Goal: Task Accomplishment & Management: Use online tool/utility

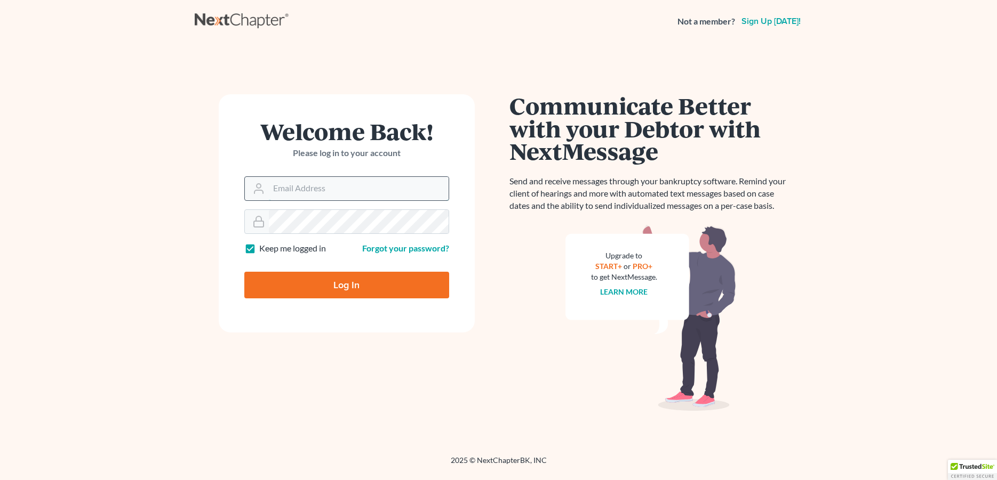
click at [319, 188] on input "Email Address" at bounding box center [359, 188] width 180 height 23
type input "[PERSON_NAME][EMAIL_ADDRESS][DOMAIN_NAME]"
click at [298, 279] on input "Log In" at bounding box center [346, 285] width 205 height 27
type input "Thinking..."
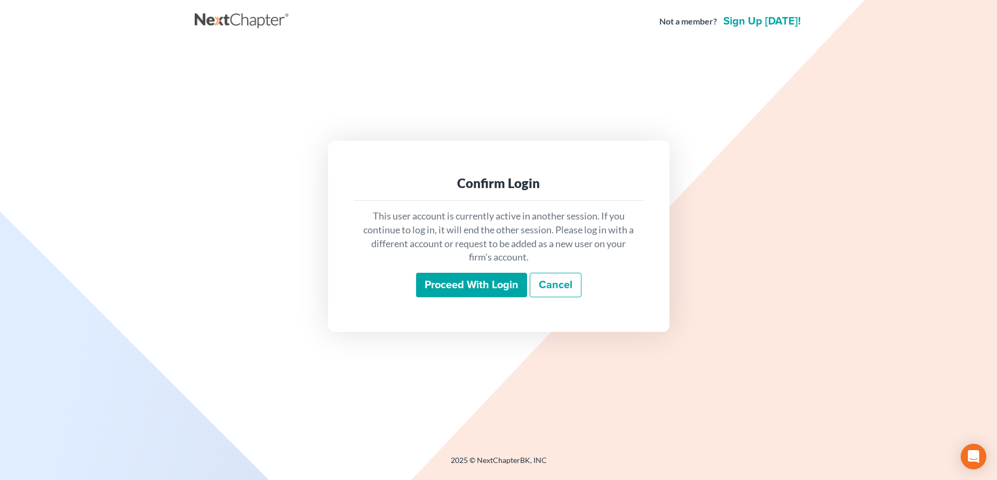
click at [432, 289] on input "Proceed with login" at bounding box center [471, 285] width 111 height 25
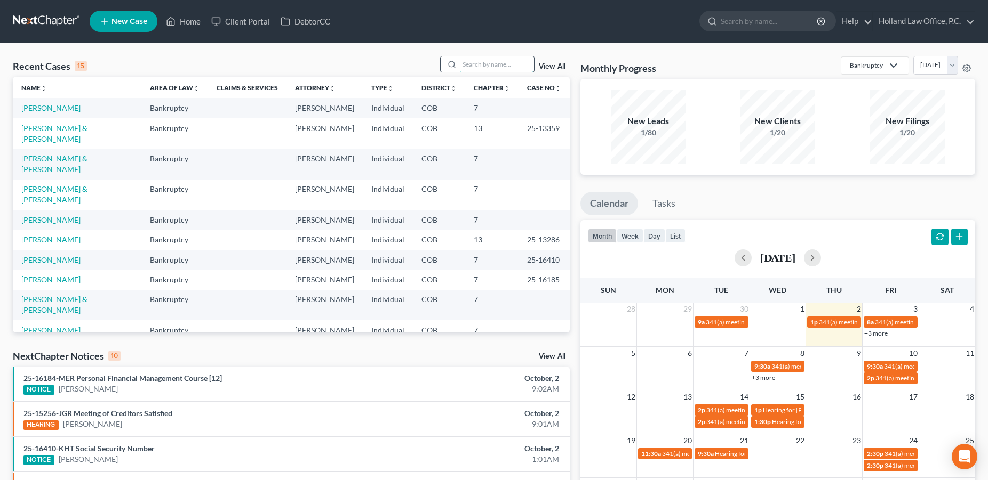
click at [504, 60] on input "search" at bounding box center [496, 64] width 75 height 15
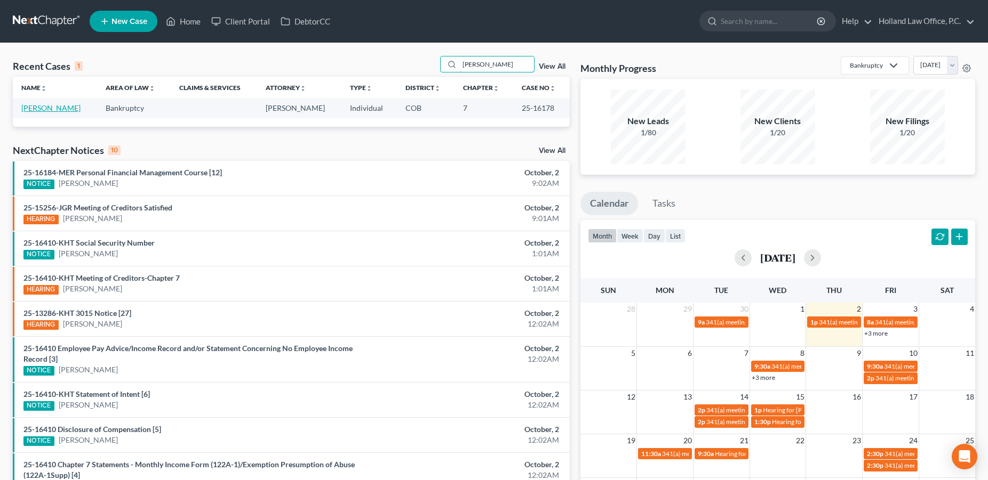
type input "[PERSON_NAME]"
click at [65, 113] on link "[PERSON_NAME]" at bounding box center [50, 107] width 59 height 9
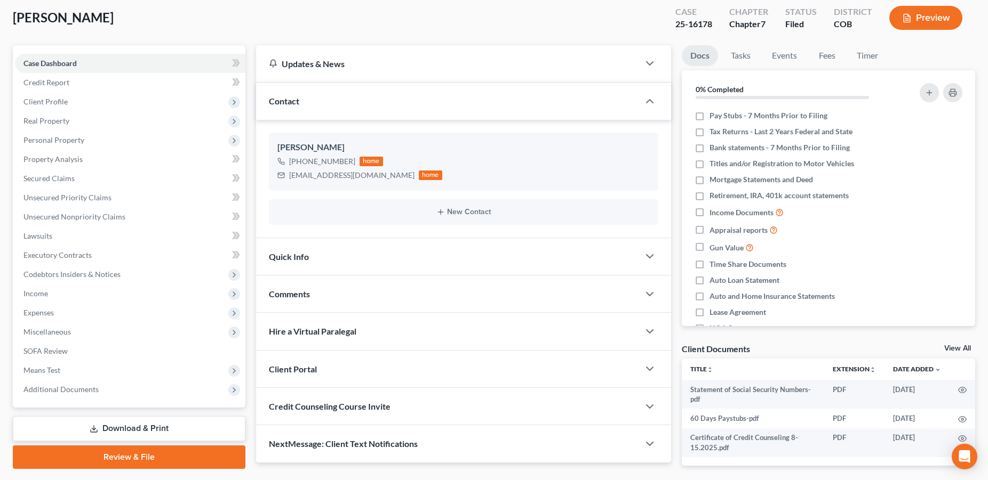
scroll to position [100, 0]
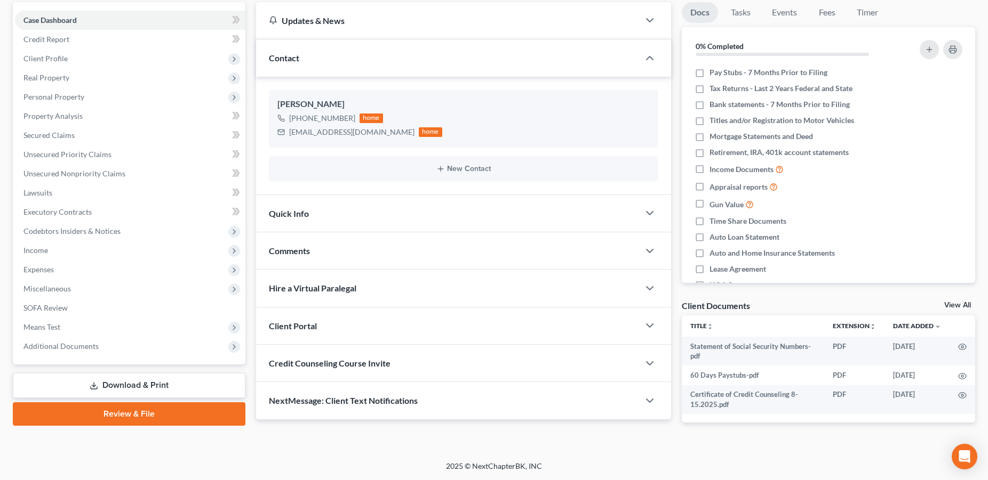
drag, startPoint x: 87, startPoint y: 349, endPoint x: 94, endPoint y: 376, distance: 27.5
click at [88, 349] on span "Additional Documents" at bounding box center [60, 346] width 75 height 9
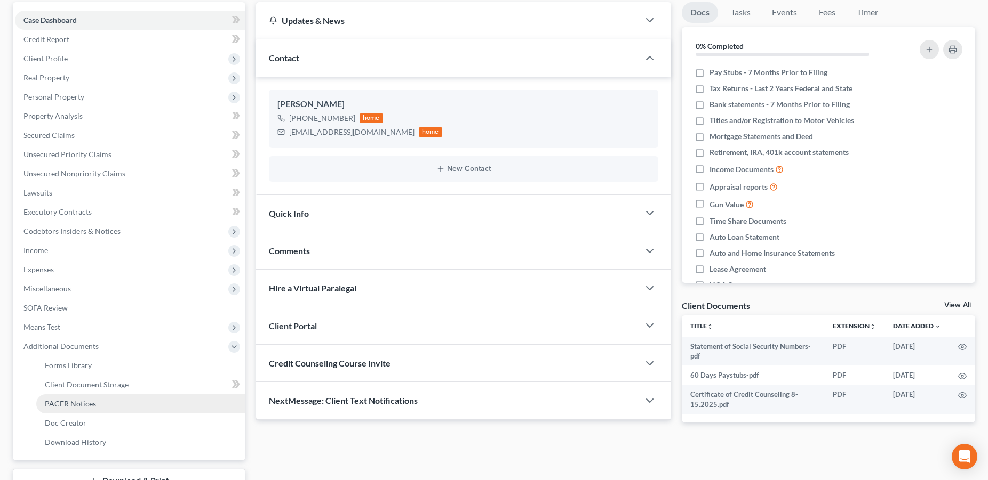
click at [97, 404] on link "PACER Notices" at bounding box center [140, 404] width 209 height 19
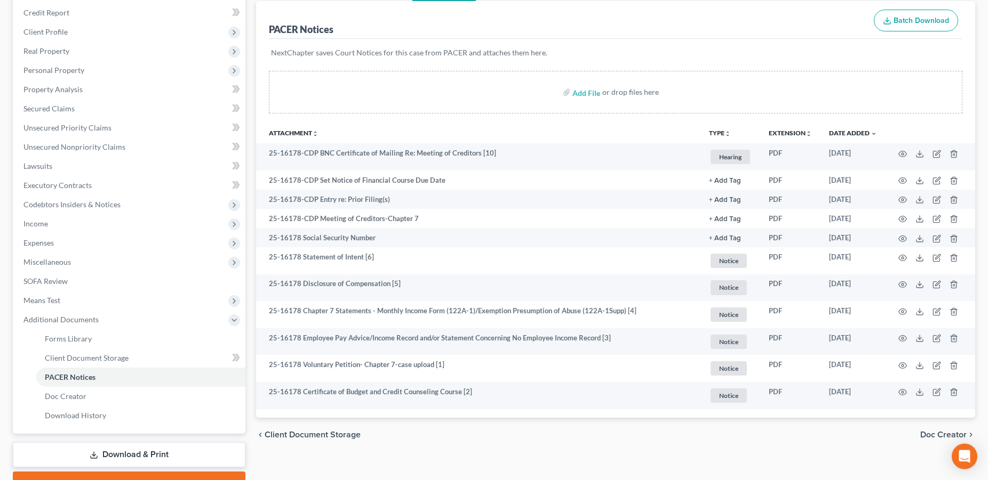
scroll to position [181, 0]
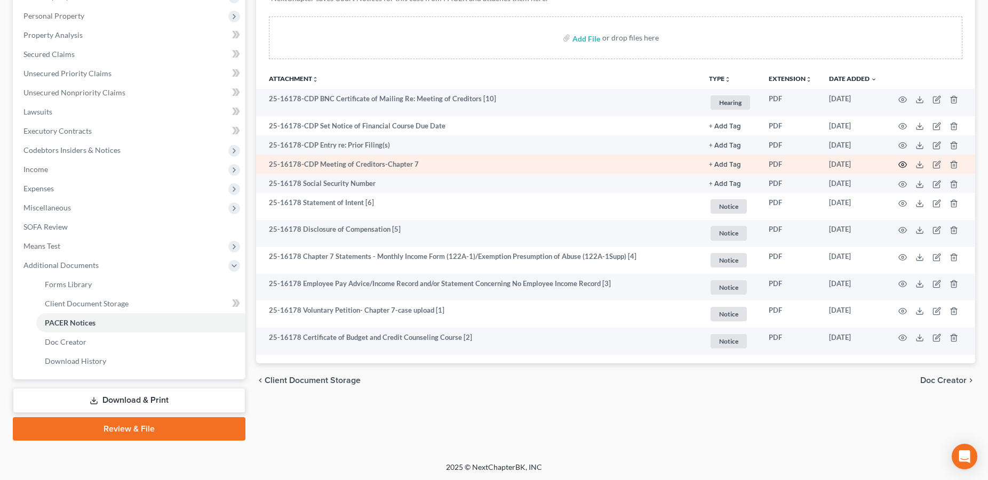
click at [905, 164] on icon "button" at bounding box center [902, 165] width 9 height 9
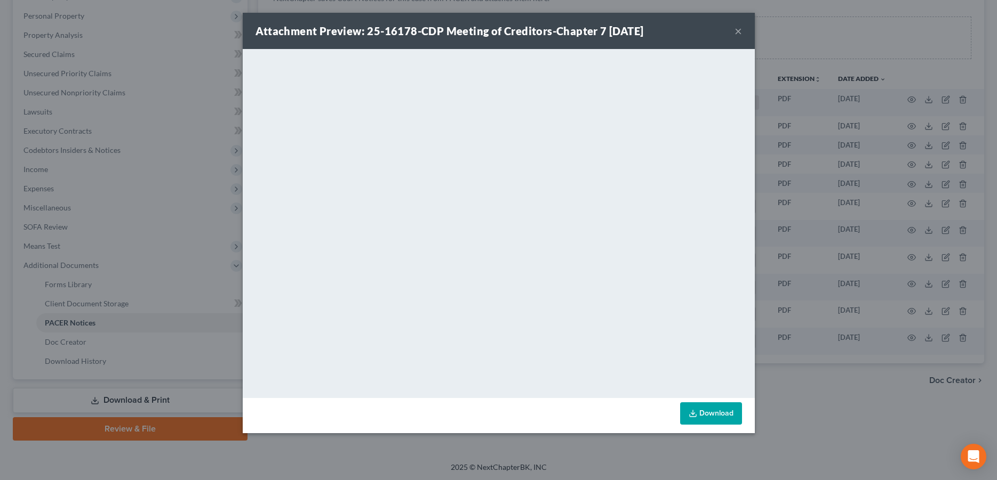
click at [735, 29] on button "×" at bounding box center [737, 31] width 7 height 13
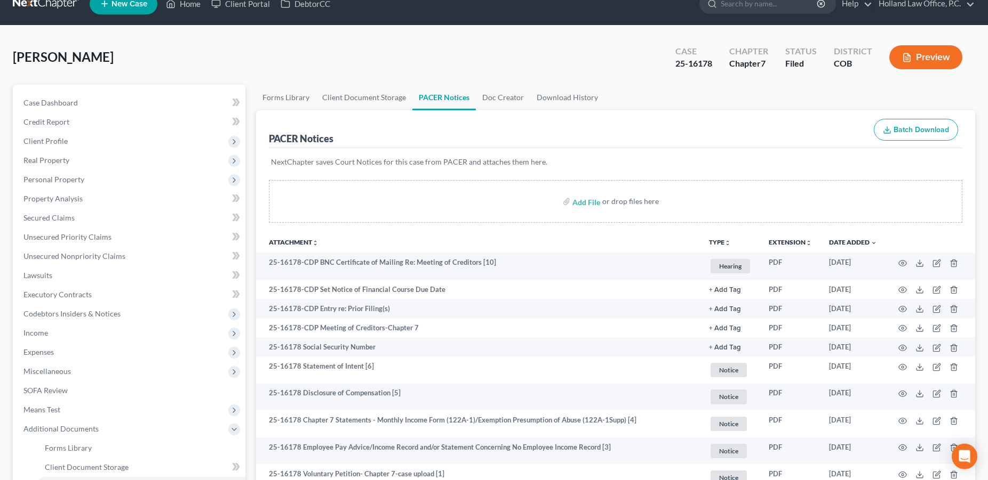
scroll to position [0, 0]
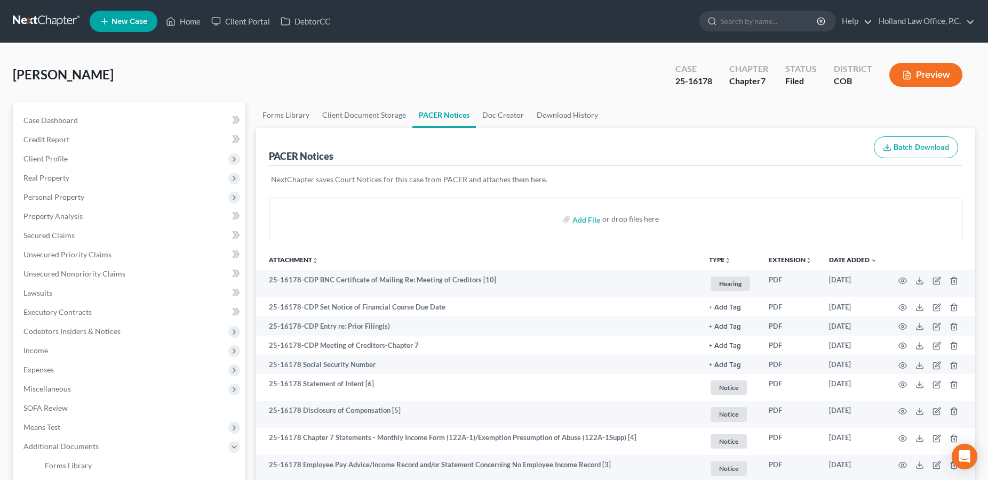
click at [127, 20] on span "New Case" at bounding box center [129, 22] width 36 height 8
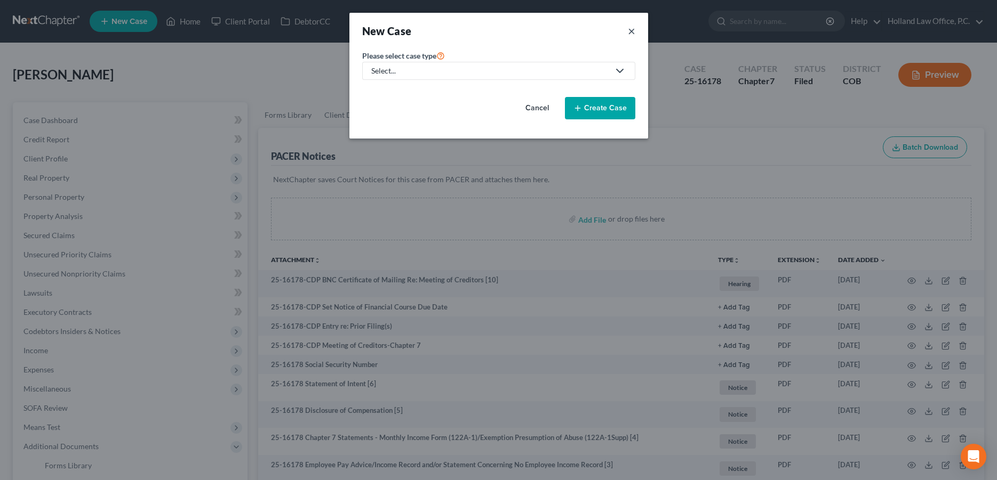
click at [631, 32] on button "×" at bounding box center [631, 30] width 7 height 15
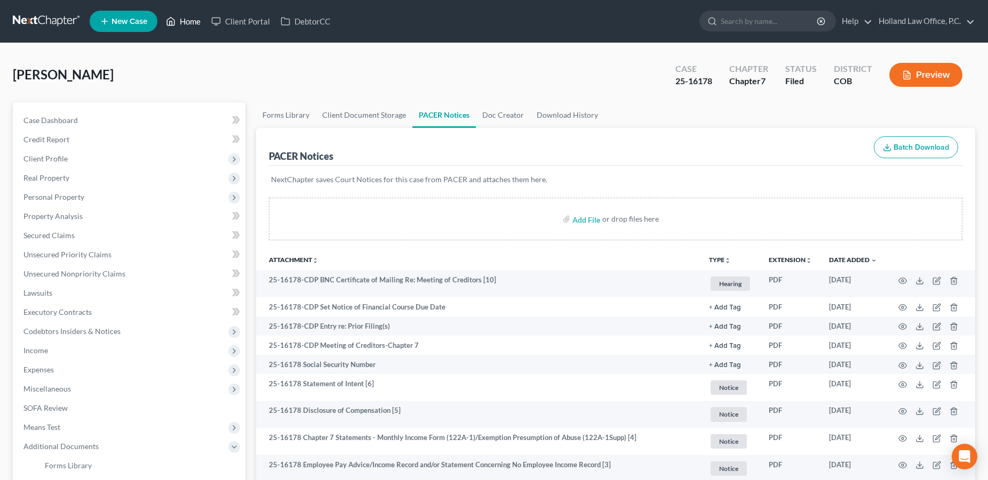
click at [196, 25] on link "Home" at bounding box center [183, 21] width 45 height 19
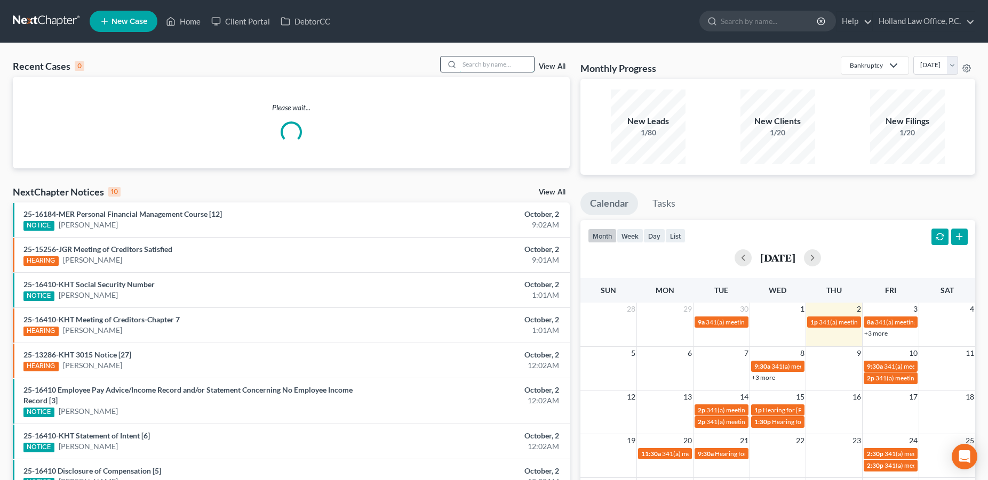
click at [508, 64] on input "search" at bounding box center [496, 64] width 75 height 15
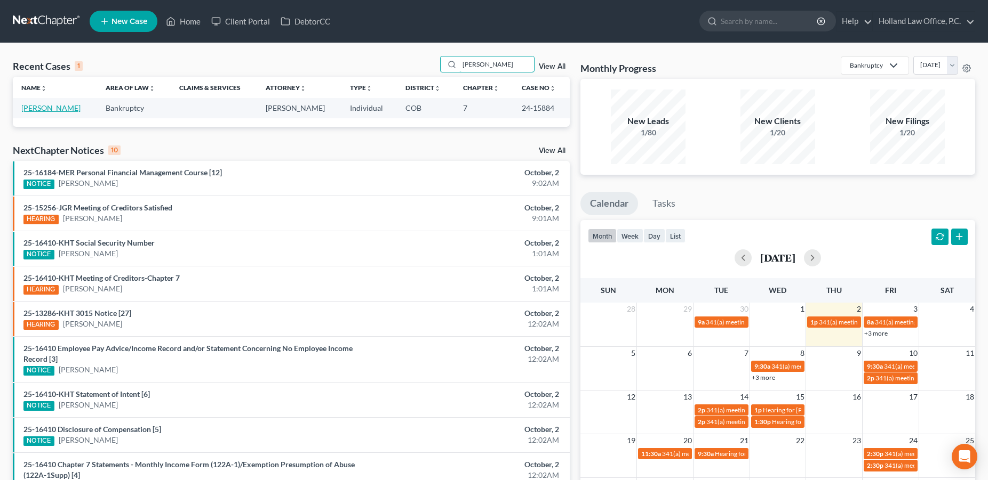
type input "[PERSON_NAME]"
click at [50, 107] on link "[PERSON_NAME]" at bounding box center [50, 107] width 59 height 9
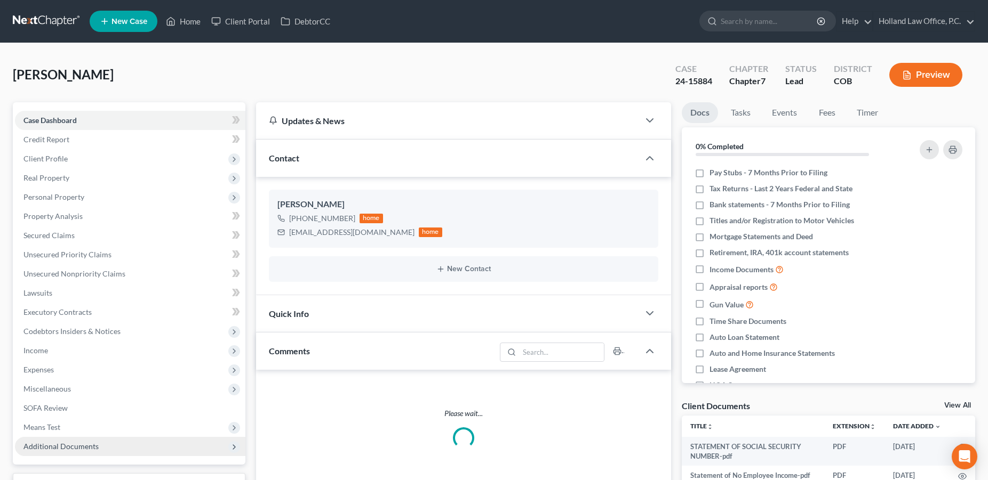
scroll to position [276, 0]
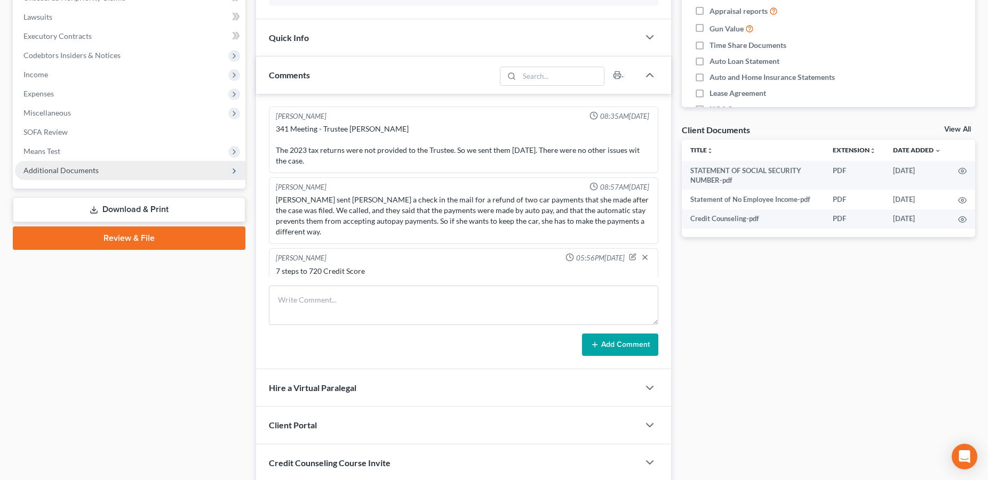
click at [54, 170] on span "Additional Documents" at bounding box center [60, 170] width 75 height 9
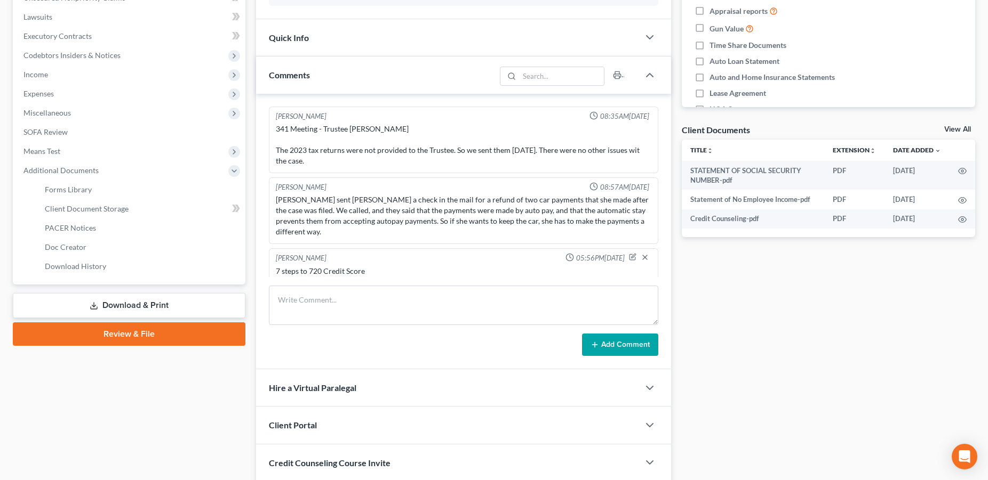
scroll to position [0, 0]
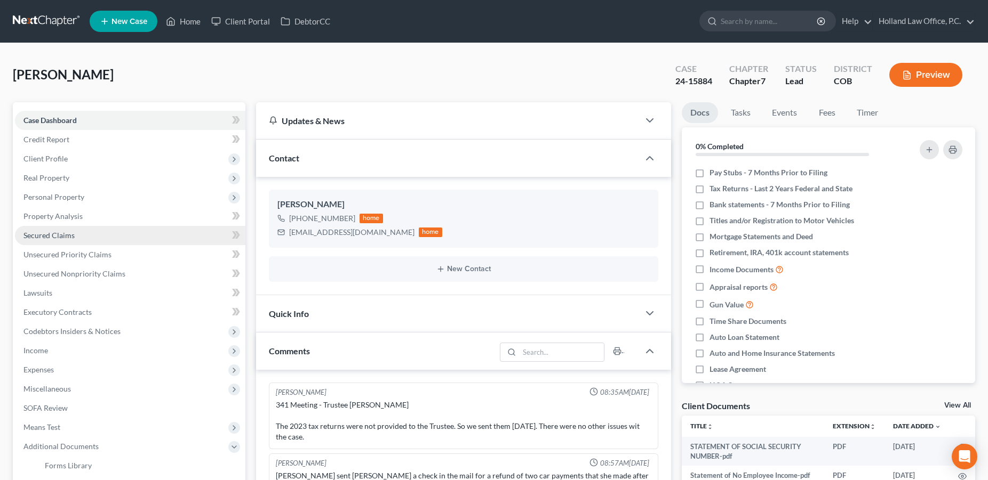
click at [107, 232] on link "Secured Claims" at bounding box center [130, 235] width 230 height 19
